Goal: Task Accomplishment & Management: Manage account settings

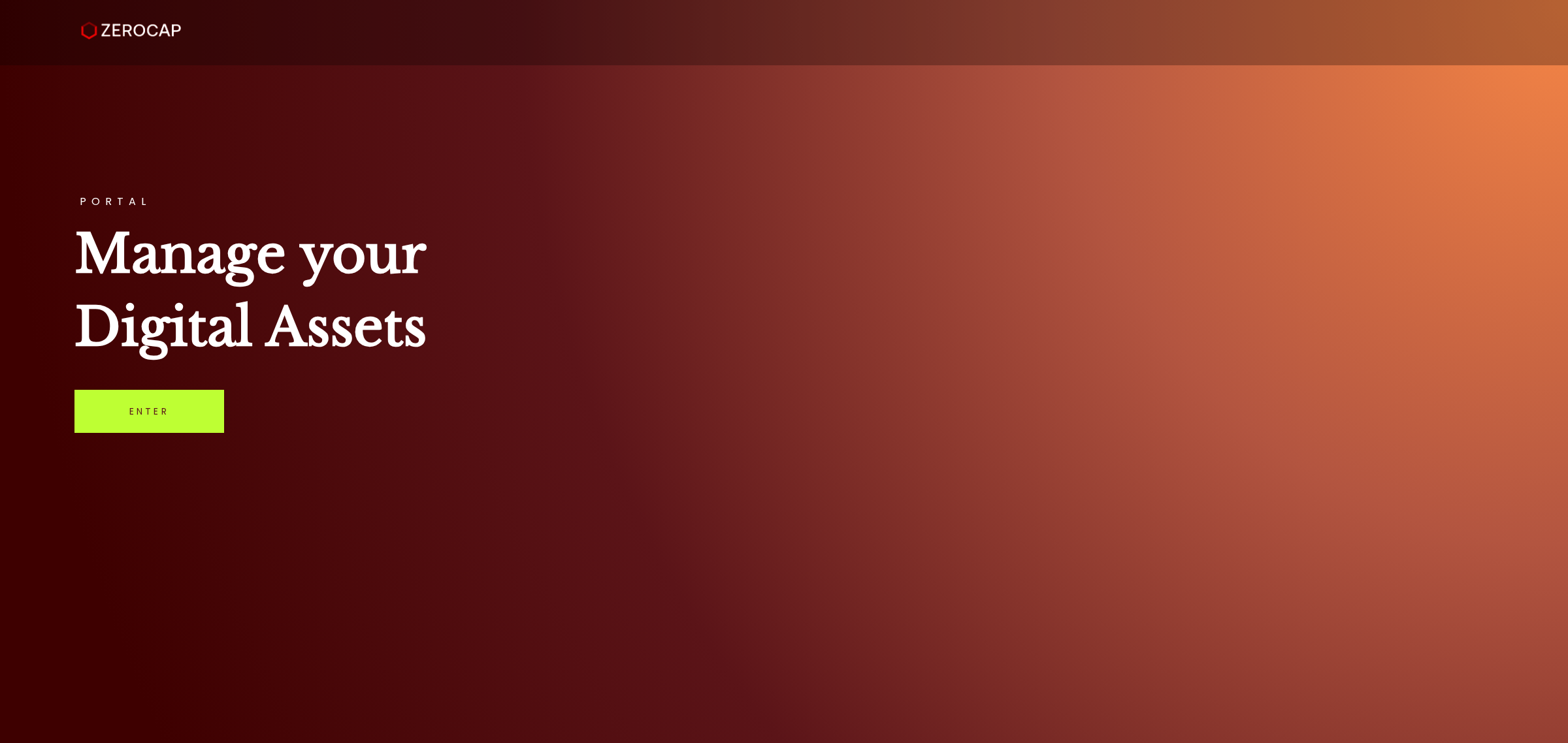
click at [161, 410] on link "Enter" at bounding box center [150, 411] width 150 height 43
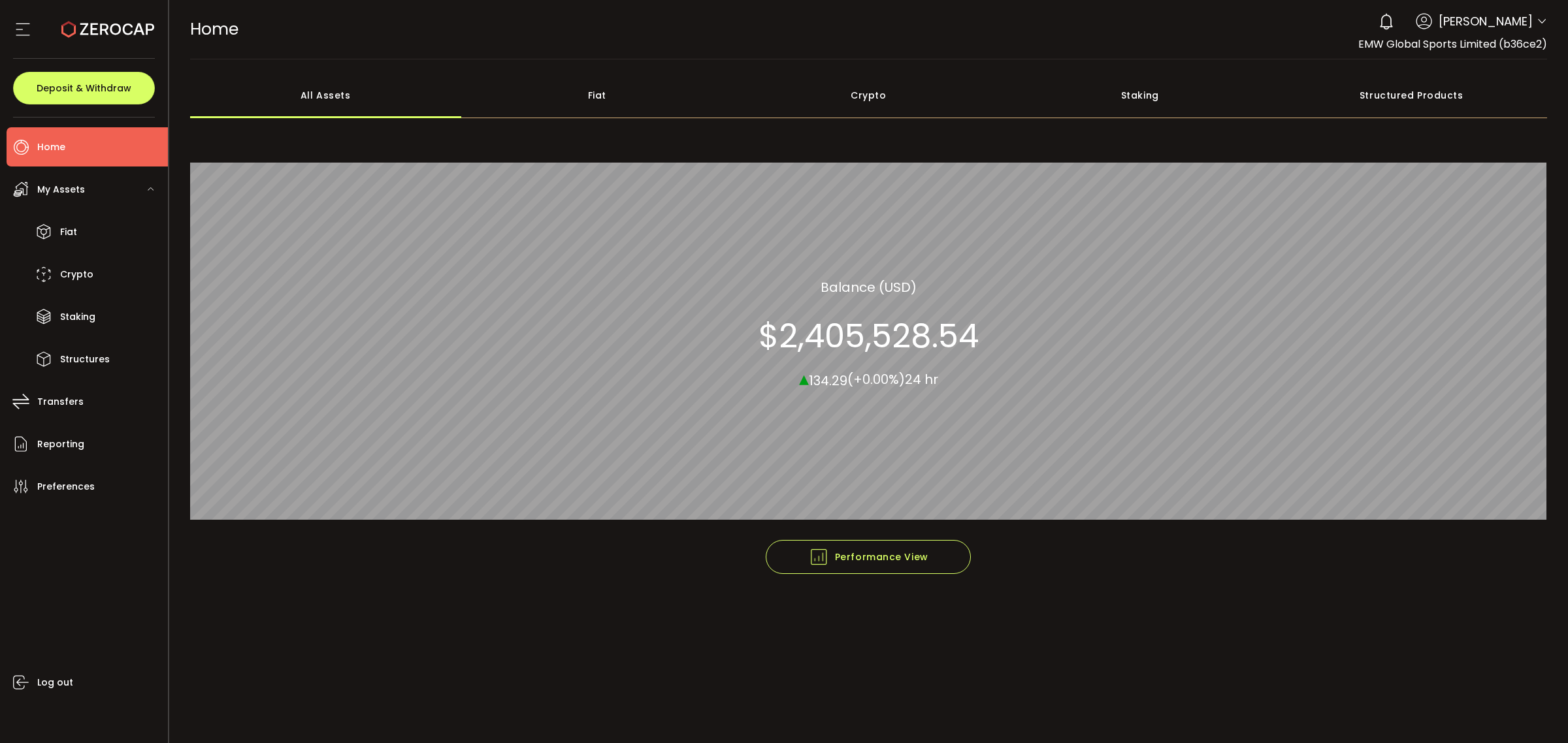
click at [26, 37] on icon at bounding box center [23, 29] width 20 height 20
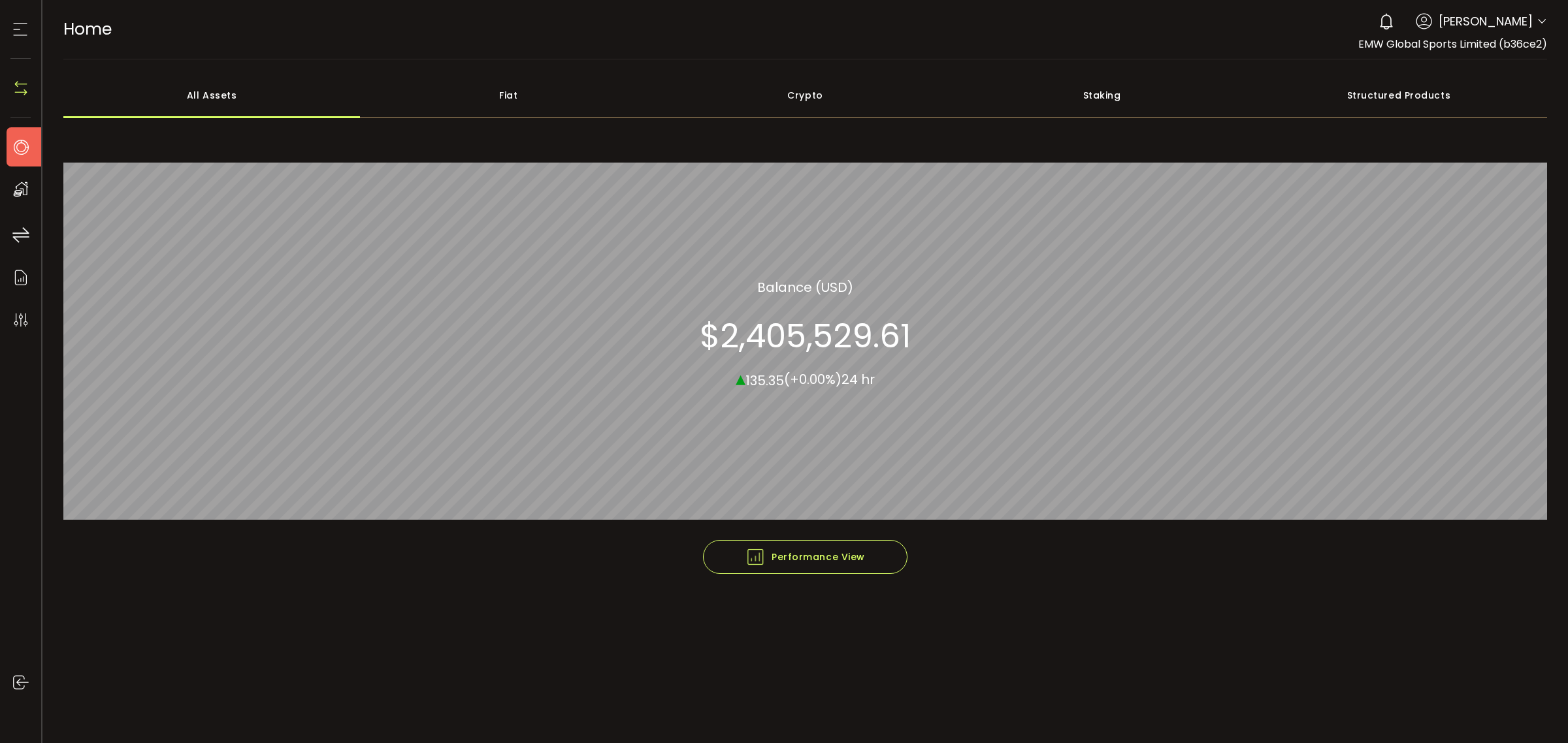
click at [26, 37] on icon at bounding box center [20, 29] width 20 height 20
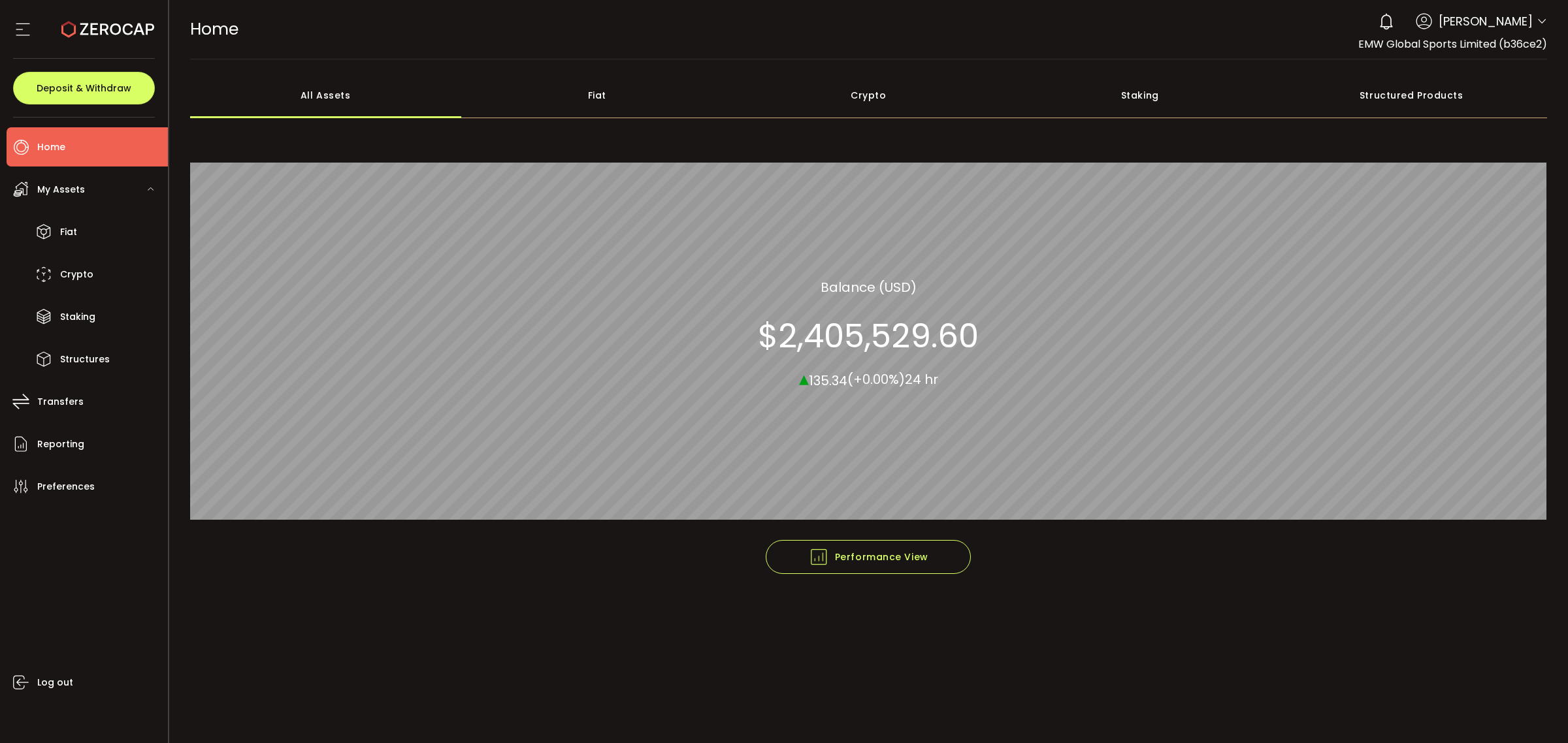
click at [1536, 21] on div "0 Suet Ying Wong Account EMW Global Sports Limited (b36ce2) Preferences Reporti…" at bounding box center [1460, 21] width 175 height 29
click at [26, 40] on div at bounding box center [84, 29] width 141 height 59
click at [25, 29] on icon at bounding box center [23, 29] width 20 height 20
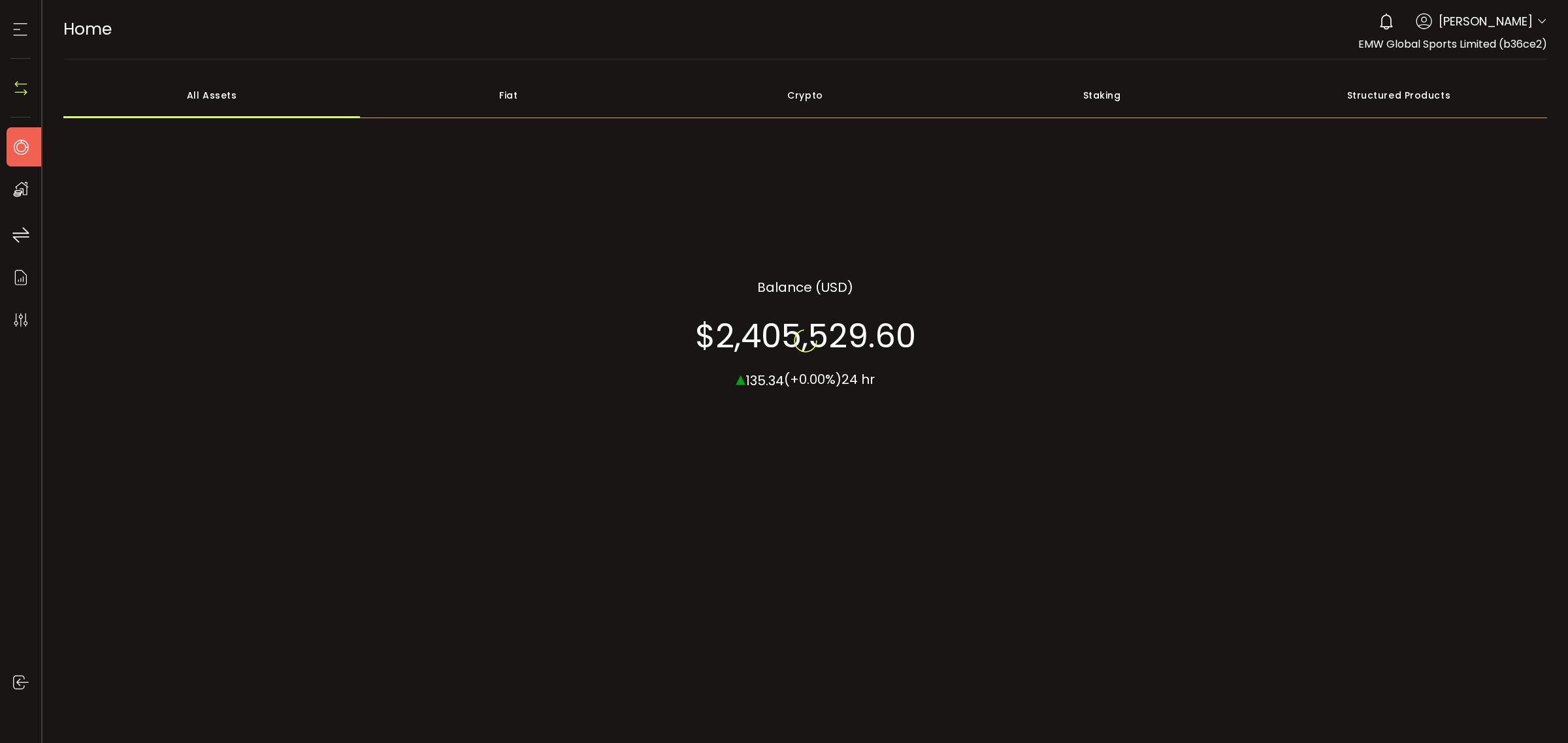
click at [25, 30] on icon at bounding box center [20, 29] width 20 height 20
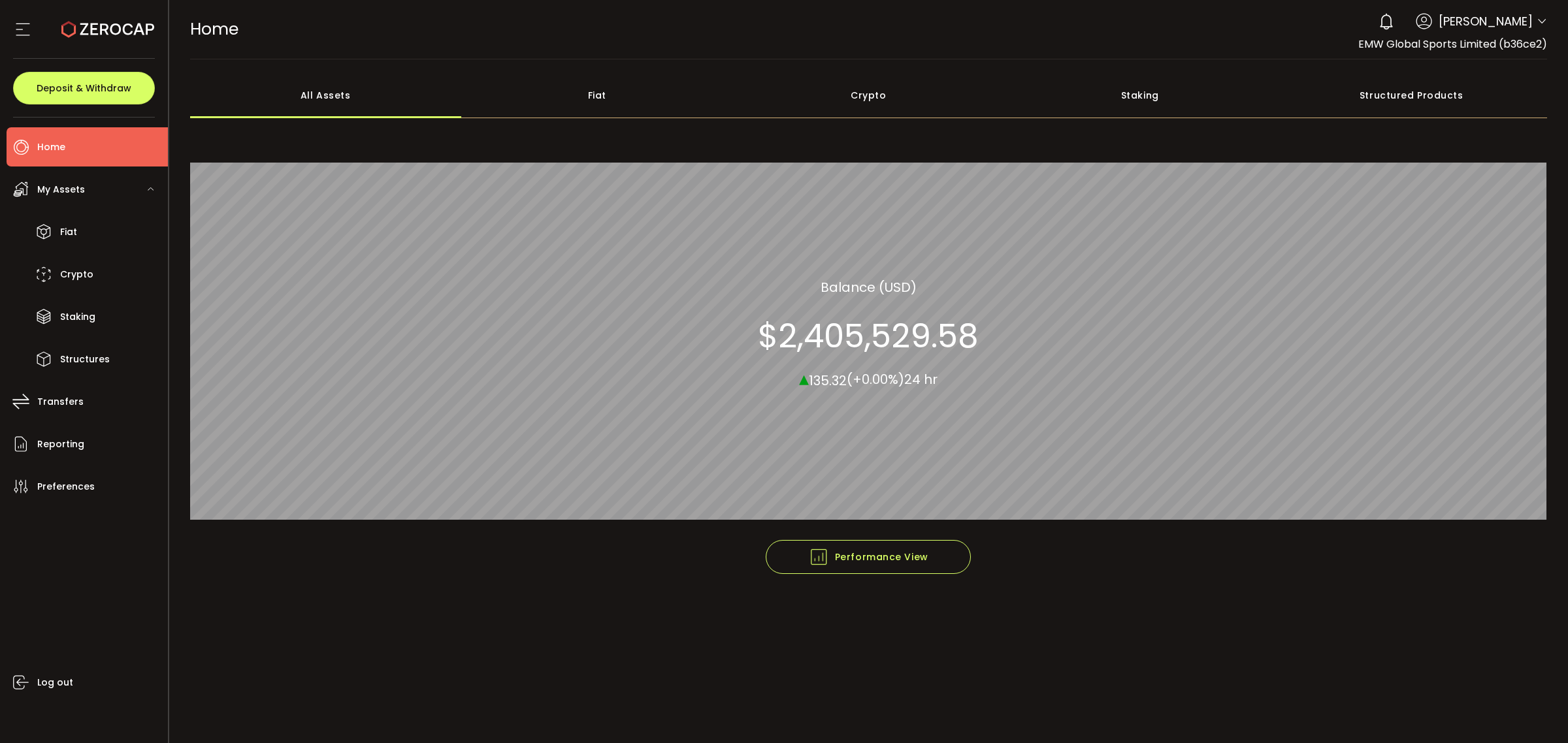
click at [1539, 23] on icon at bounding box center [1542, 21] width 10 height 10
click at [18, 28] on icon at bounding box center [23, 29] width 20 height 20
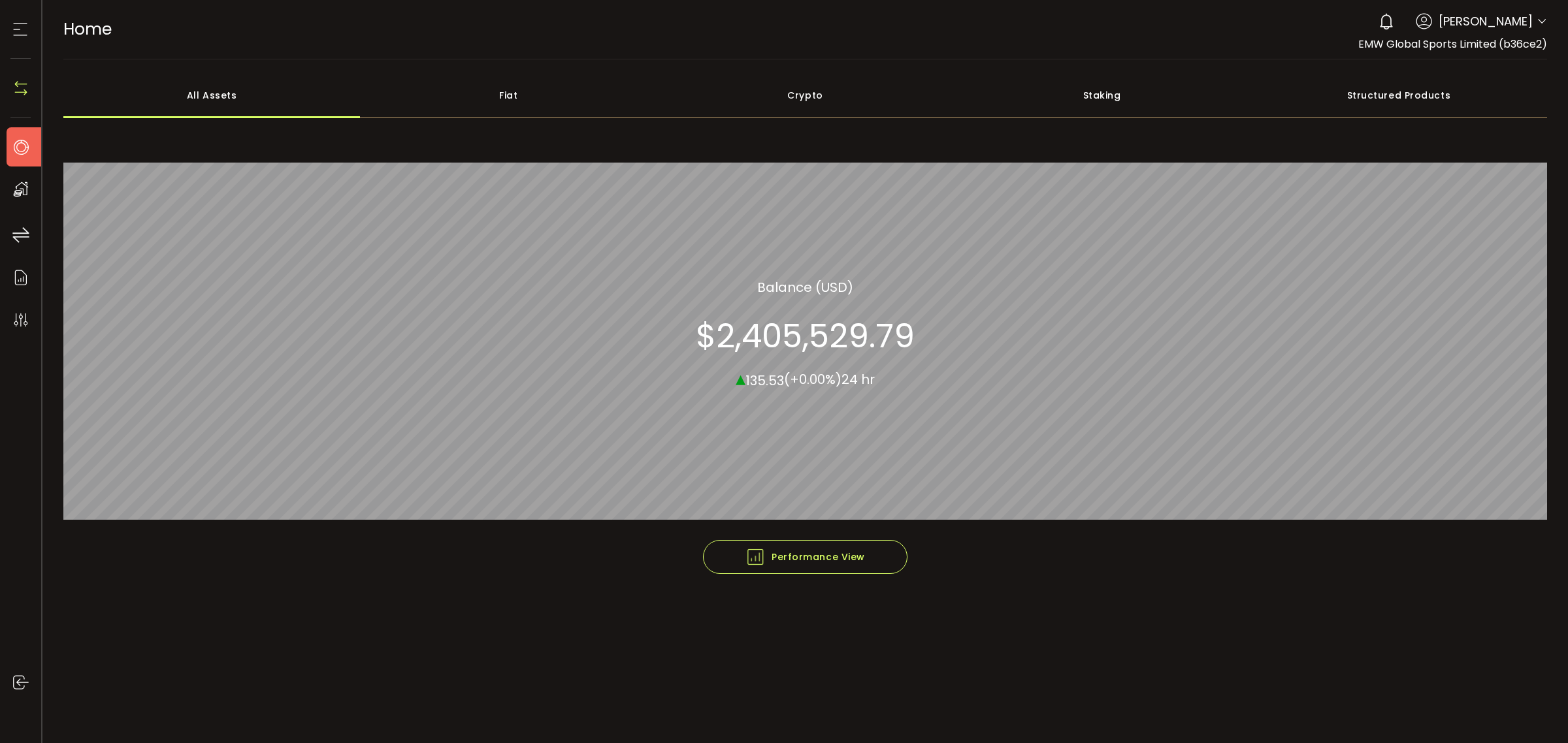
click at [18, 28] on icon at bounding box center [20, 29] width 20 height 20
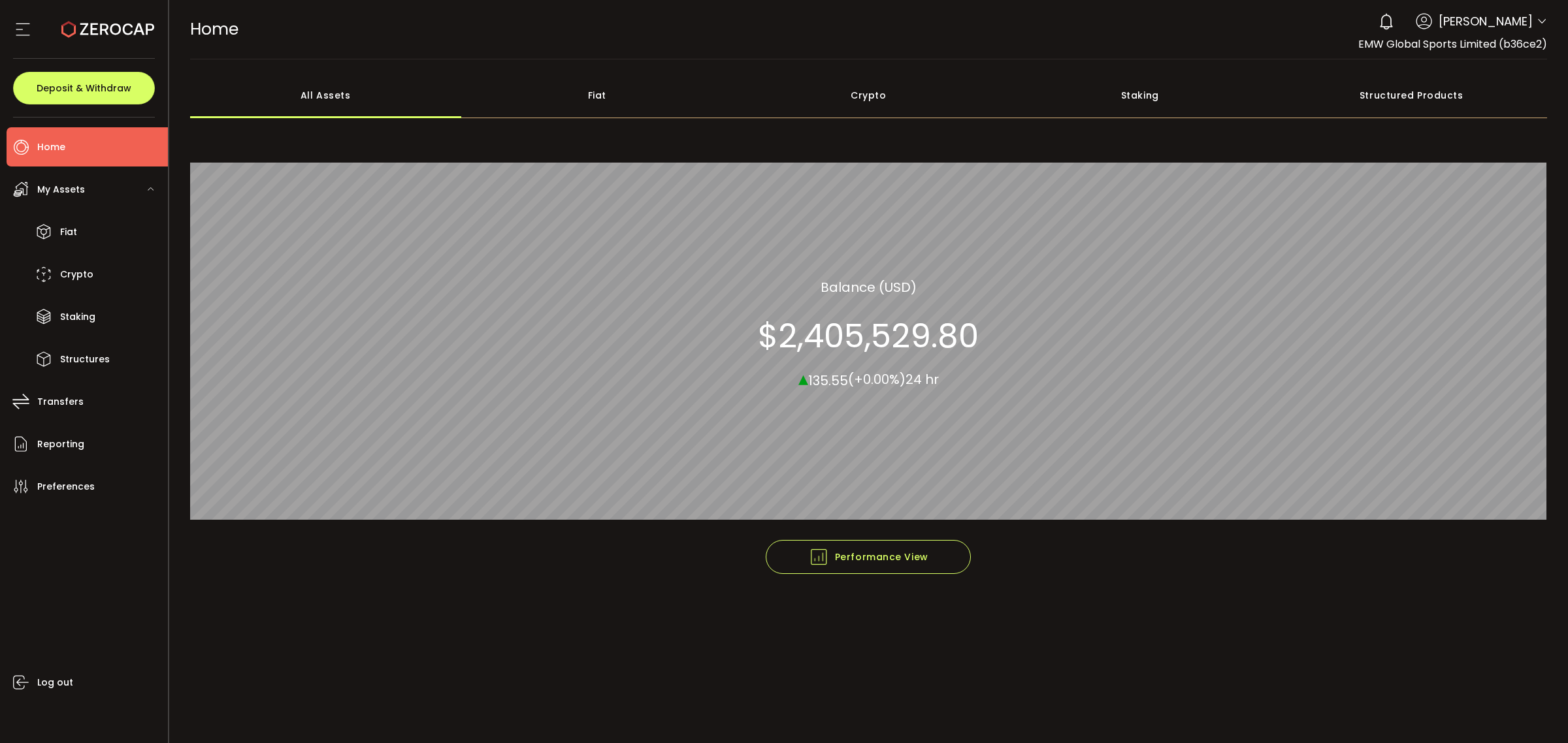
click at [56, 142] on span "Home" at bounding box center [51, 147] width 28 height 19
click at [99, 29] on icon at bounding box center [108, 29] width 93 height 93
click at [1542, 23] on icon at bounding box center [1542, 21] width 10 height 10
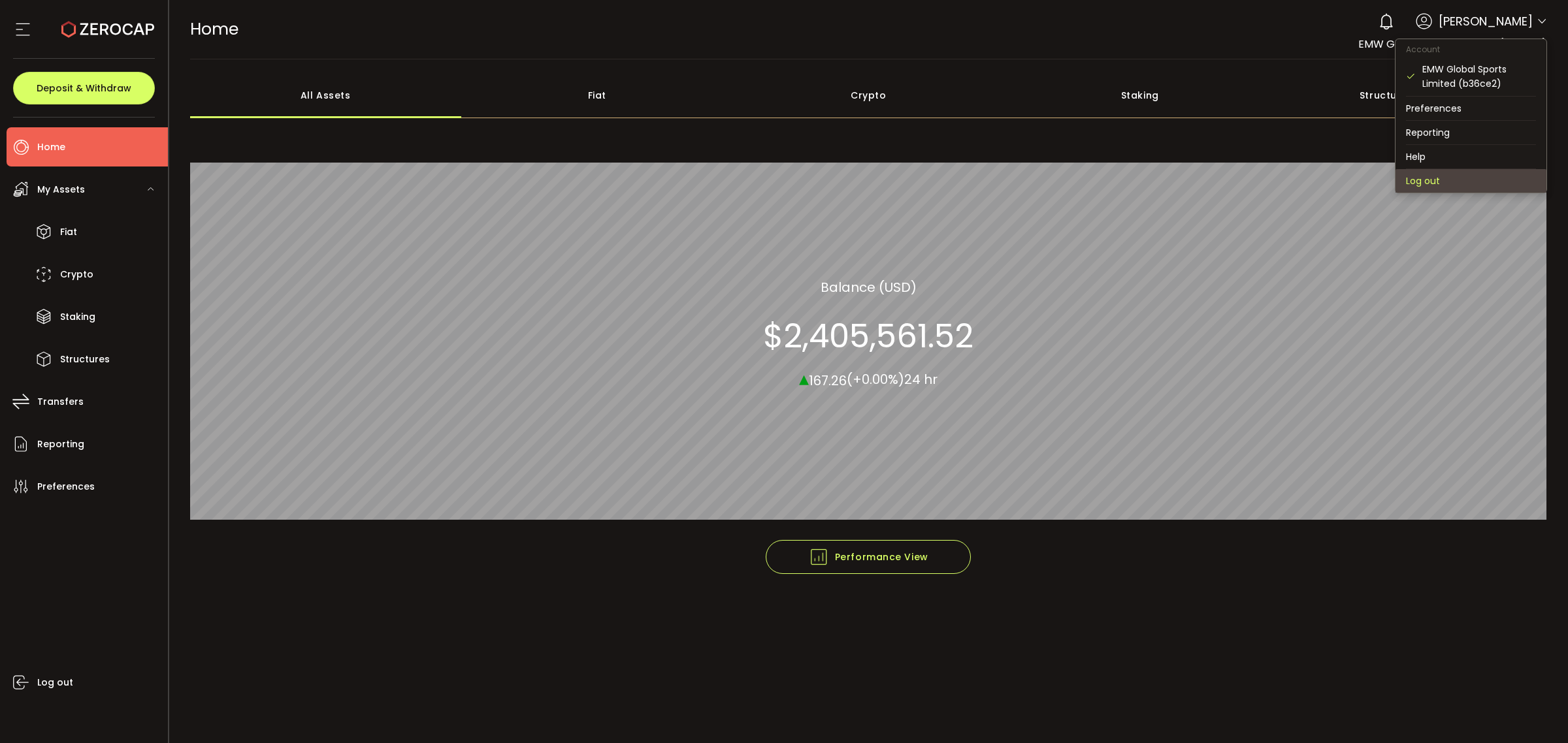
click at [1432, 177] on li "Log out" at bounding box center [1471, 181] width 151 height 23
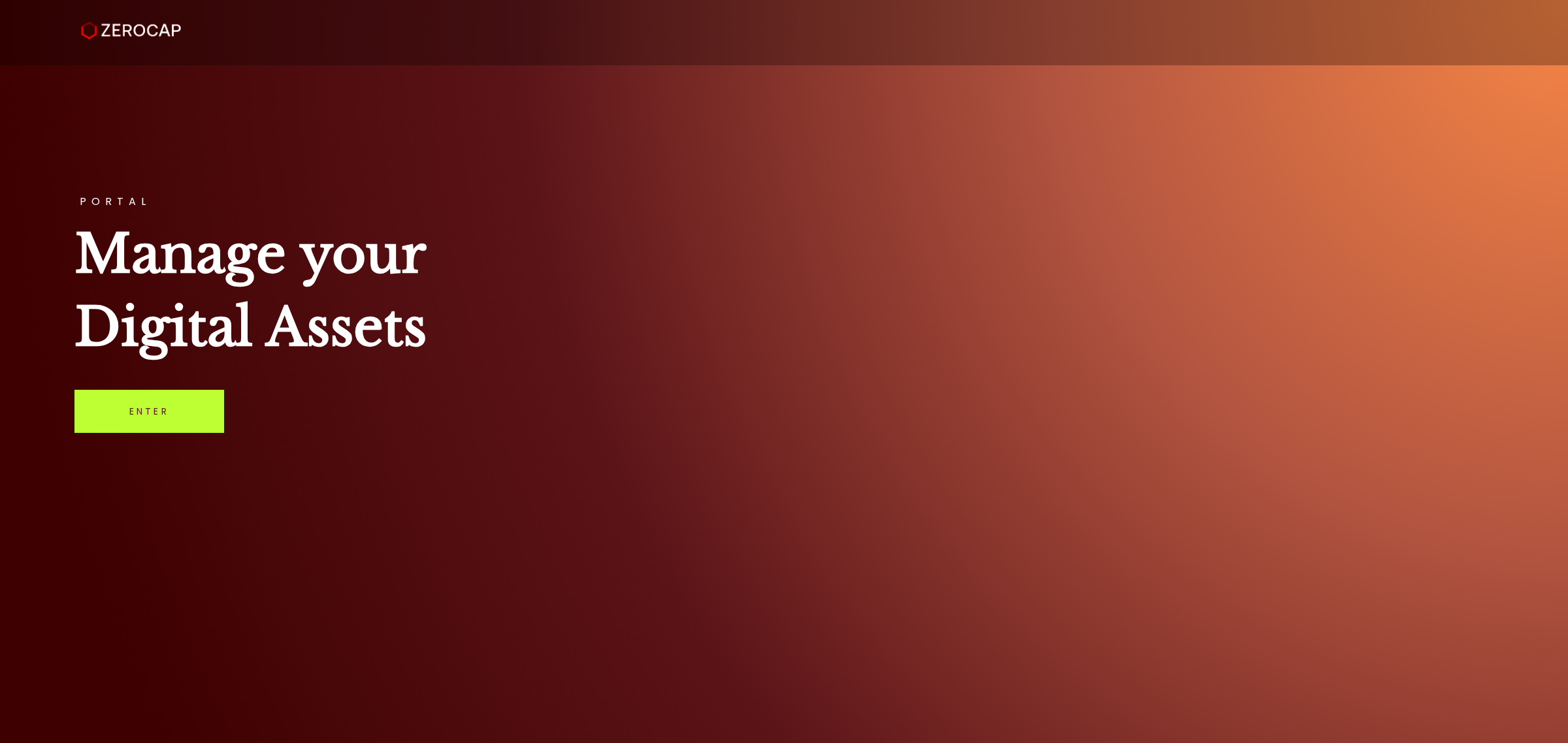
click at [112, 392] on link "Enter" at bounding box center [150, 411] width 150 height 43
